Goal: Check status: Check status

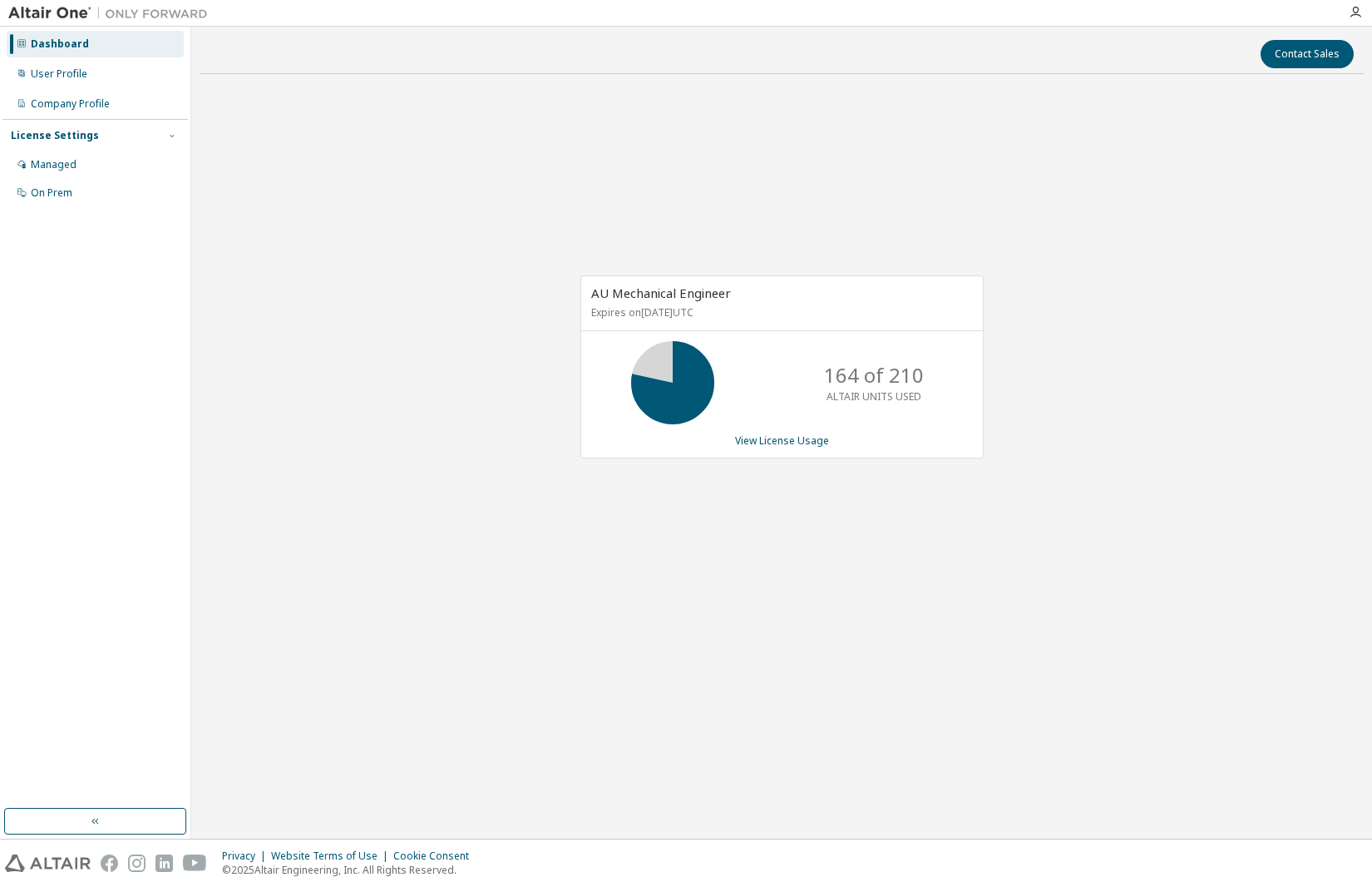
click at [776, 332] on div "AU Mechanical Engineer Expires on April 1, 2026 UTC 164 of 210 ALTAIR UNITS USE…" at bounding box center [781, 366] width 403 height 182
click at [769, 440] on link "View License Usage" at bounding box center [782, 441] width 94 height 14
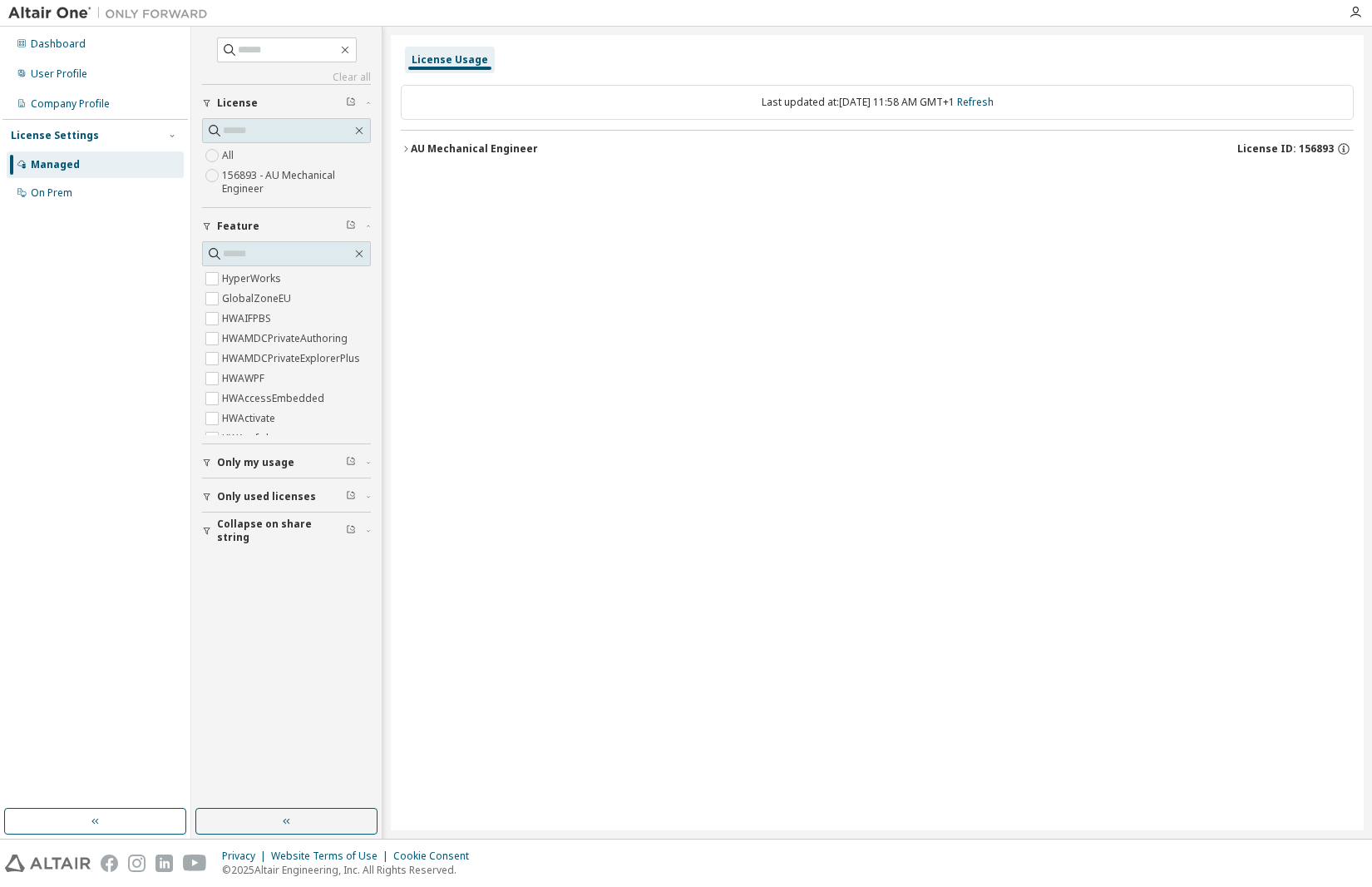
click at [451, 149] on div "AU Mechanical Engineer" at bounding box center [474, 149] width 127 height 13
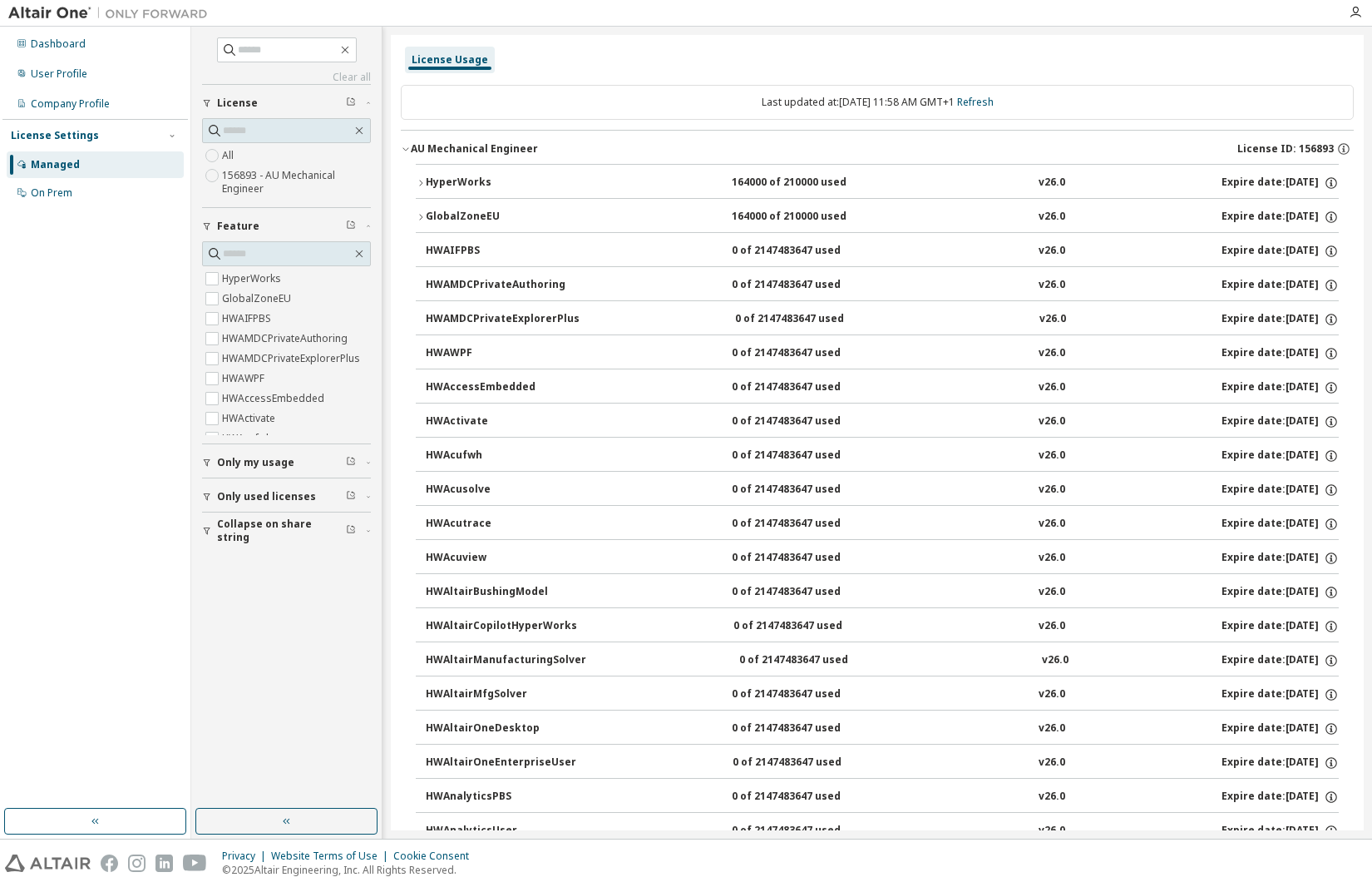
click at [465, 214] on div "GlobalZoneEU" at bounding box center [501, 217] width 149 height 15
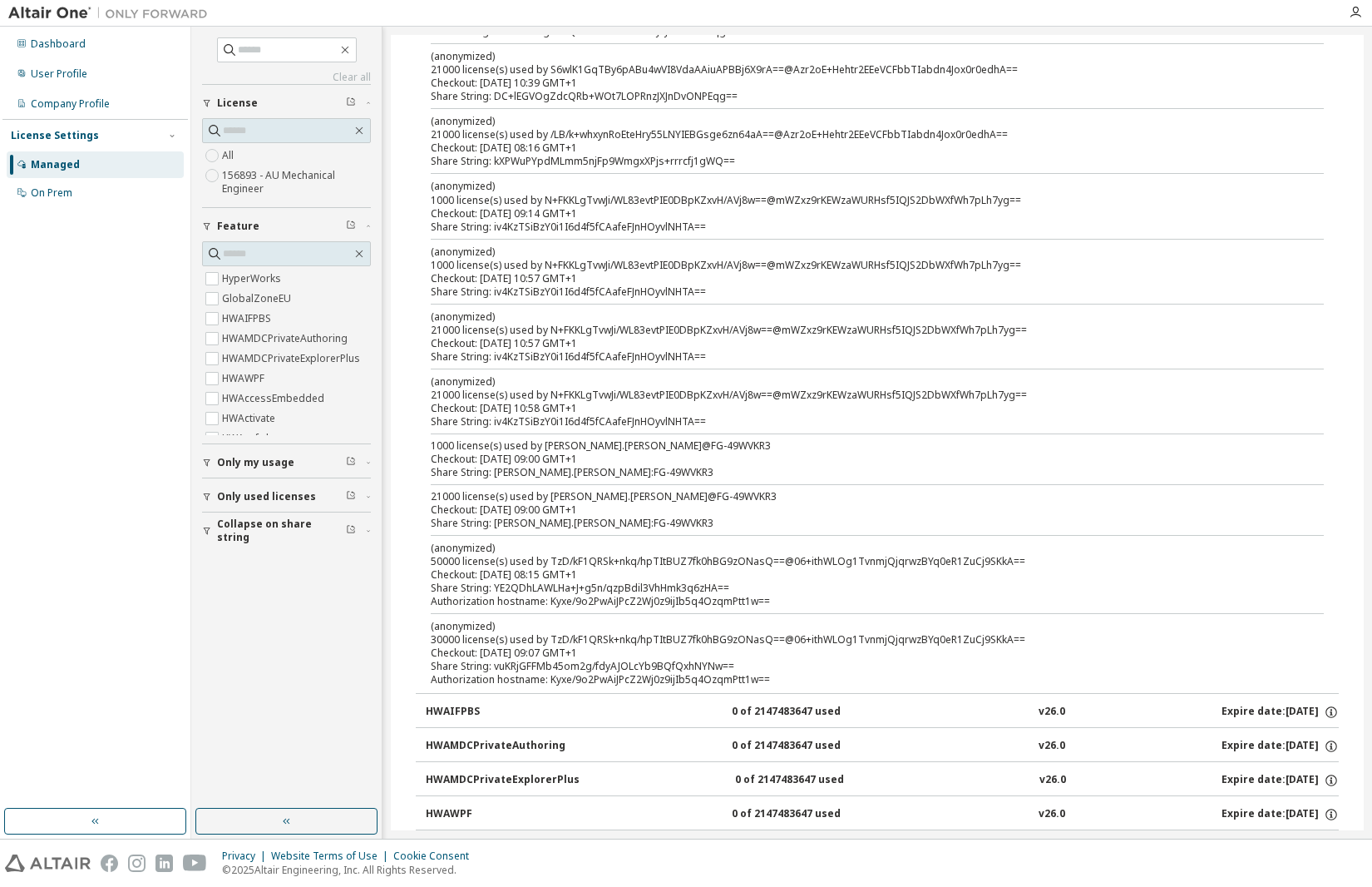
scroll to position [250, 0]
